Goal: Navigation & Orientation: Find specific page/section

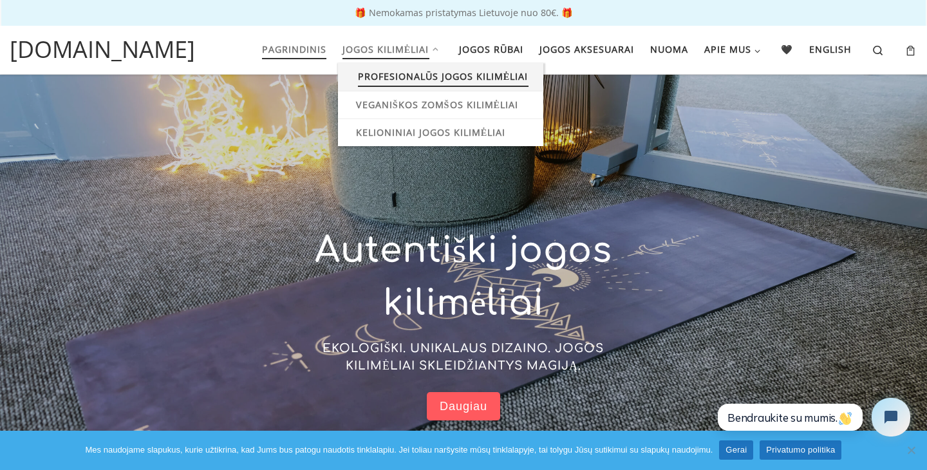
click at [422, 67] on span "Profesionalūs jogos kilimėliai" at bounding box center [443, 75] width 171 height 24
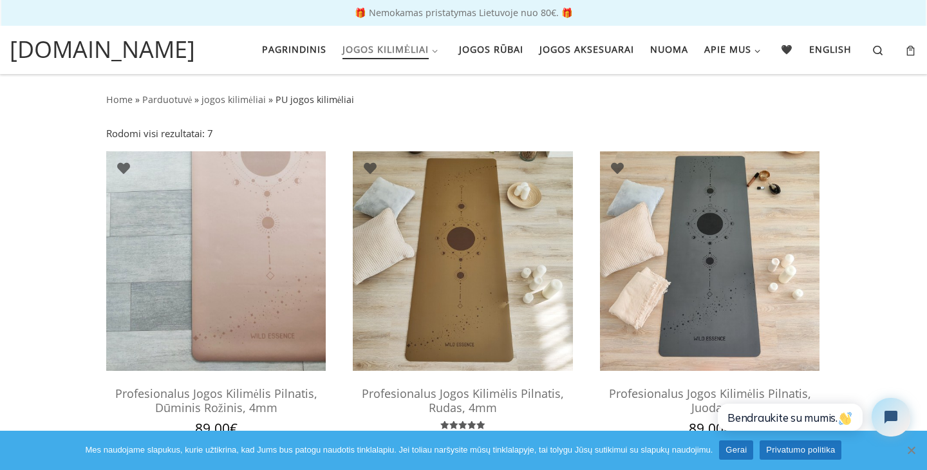
click at [911, 451] on span "Cookie Notice" at bounding box center [910, 449] width 13 height 13
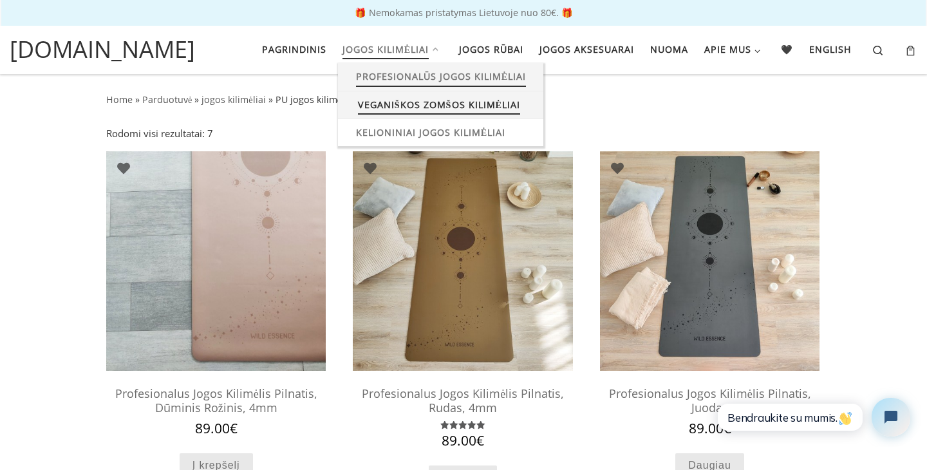
click at [436, 107] on span "Veganiškos zomšos kilimėliai" at bounding box center [439, 103] width 162 height 24
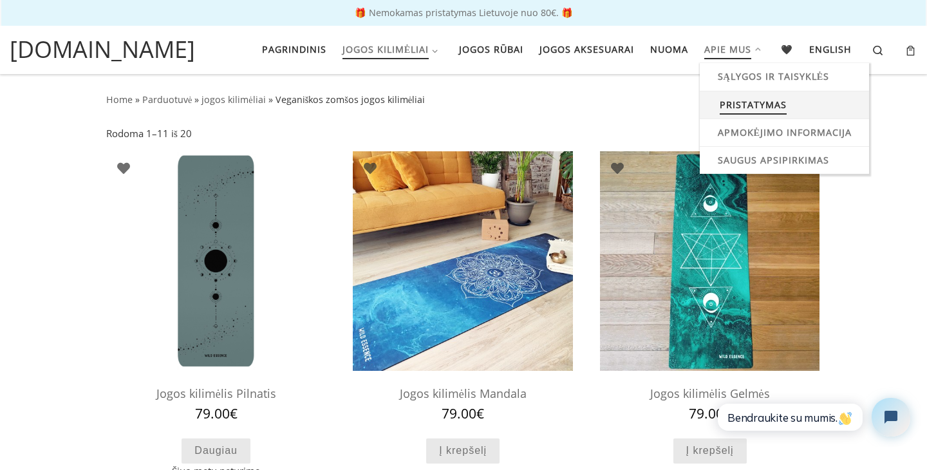
click at [749, 100] on span "Pristatymas" at bounding box center [753, 103] width 67 height 24
